Goal: Information Seeking & Learning: Learn about a topic

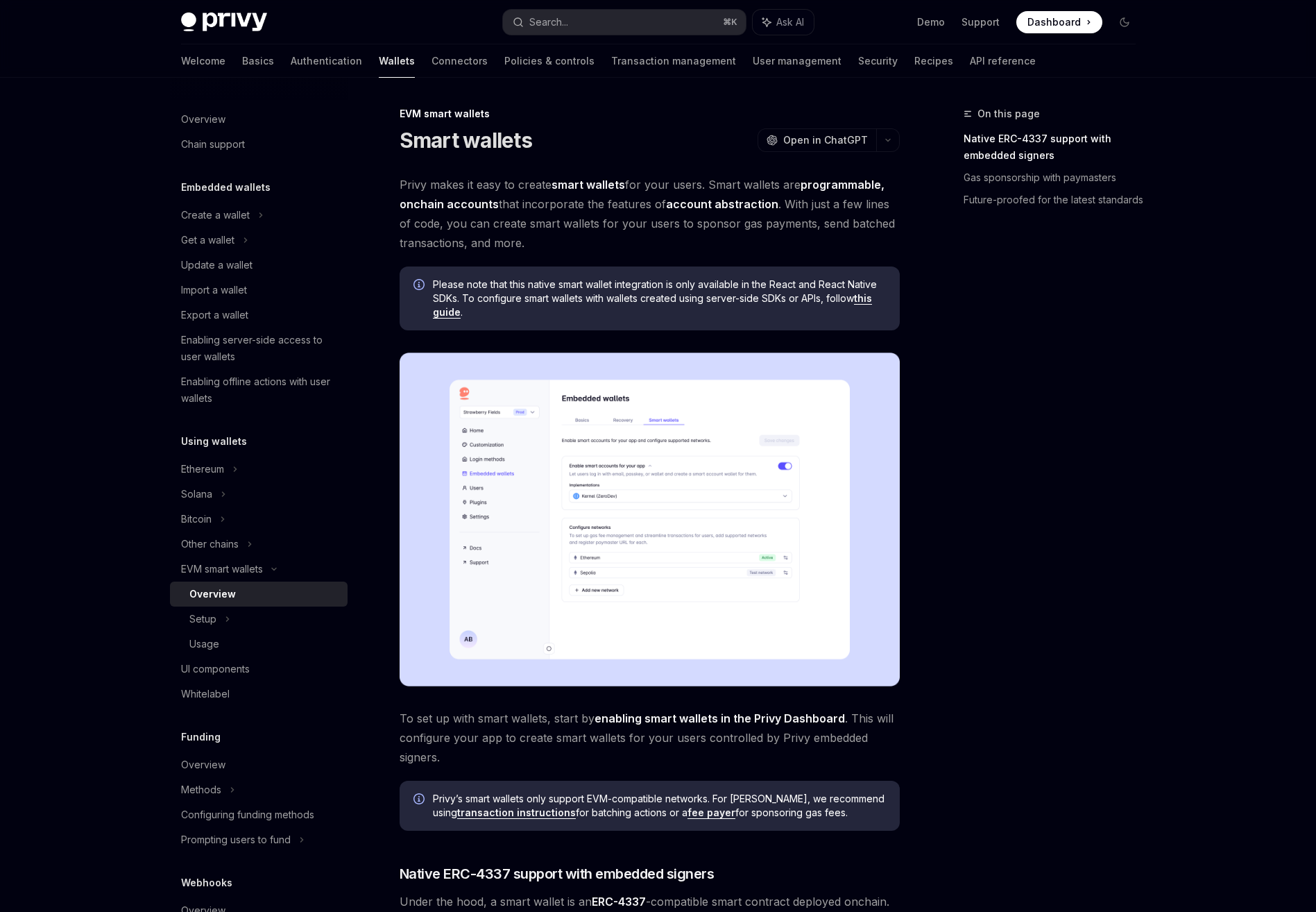
click at [231, 6] on div "Privy Docs home page Search... ⌘ K Ask AI Demo Support Dashboard Dashboard Sear…" at bounding box center [658, 22] width 954 height 45
click at [234, 15] on img at bounding box center [224, 22] width 86 height 20
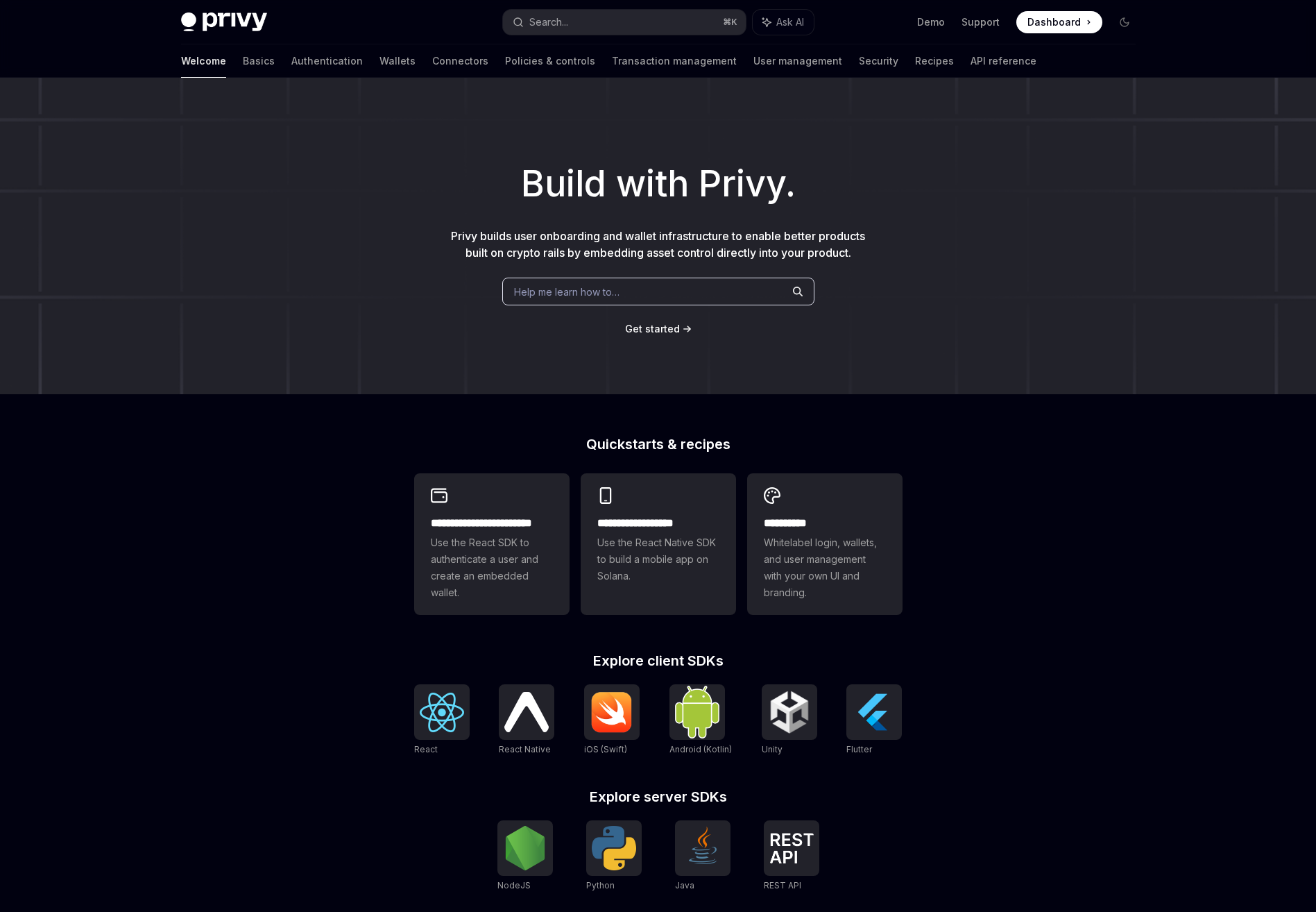
type textarea "*"
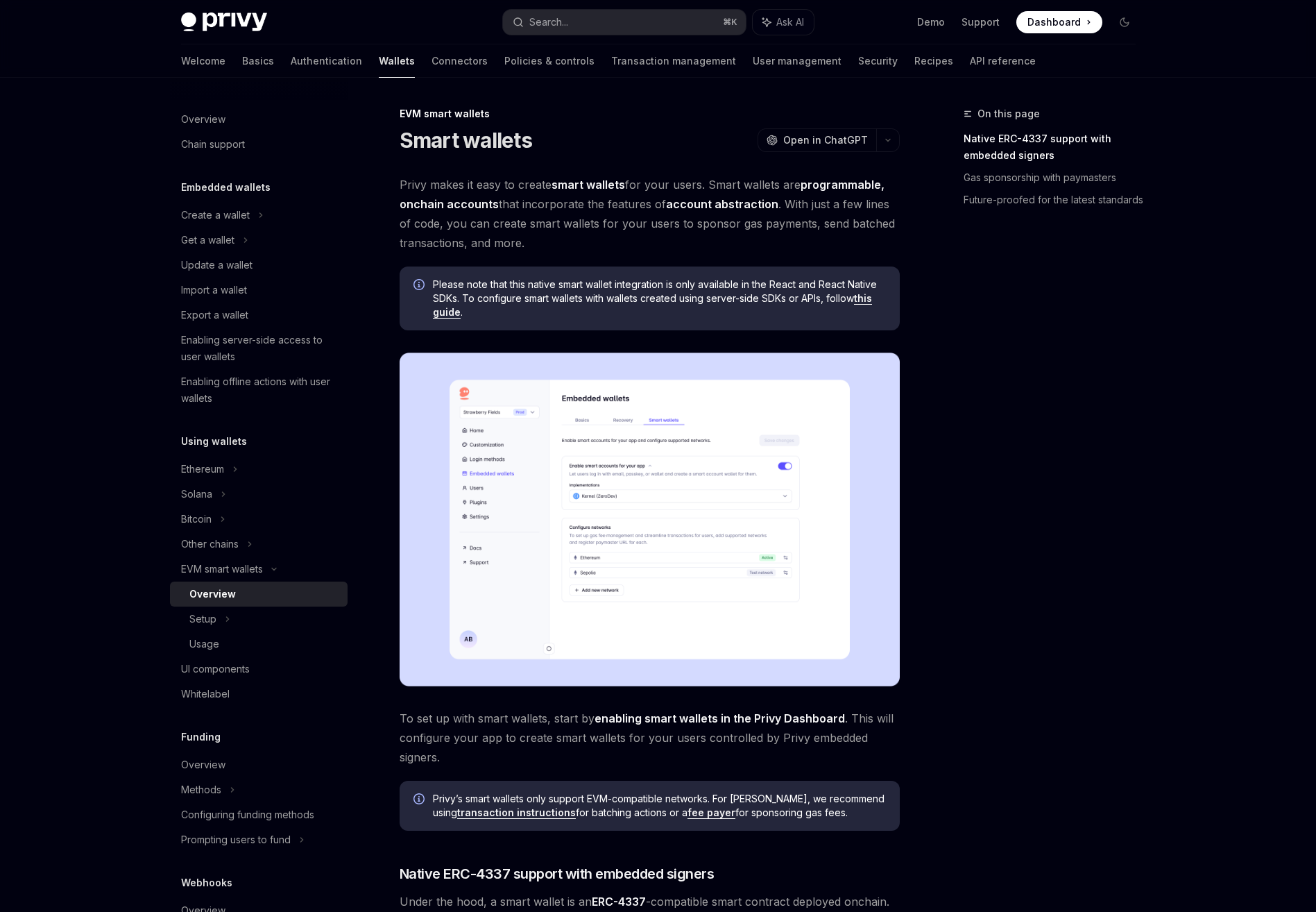
type textarea "*"
